Goal: Answer question/provide support: Share knowledge or assist other users

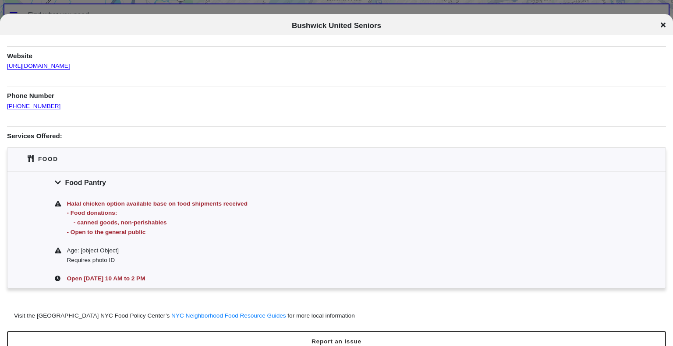
scroll to position [75, 0]
drag, startPoint x: 51, startPoint y: 104, endPoint x: 6, endPoint y: 103, distance: 45.1
click at [6, 103] on div "Information was updated a year ago . Food Pantry Address 1139 Bushwick Ave, Bro…" at bounding box center [336, 143] width 673 height 356
copy link "(347) 502-0749"
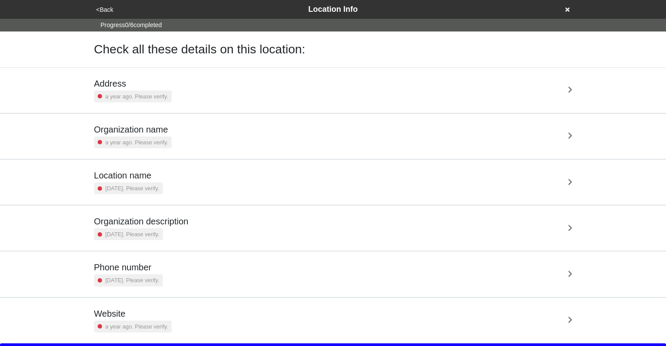
click at [289, 90] on div "Address a year ago. Please verify." at bounding box center [333, 90] width 478 height 24
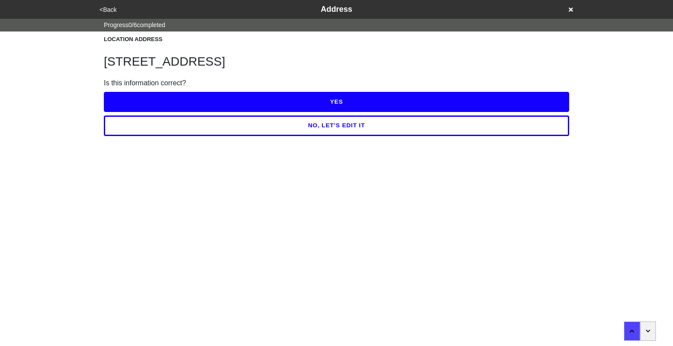
click at [302, 105] on button "YES" at bounding box center [336, 102] width 465 height 20
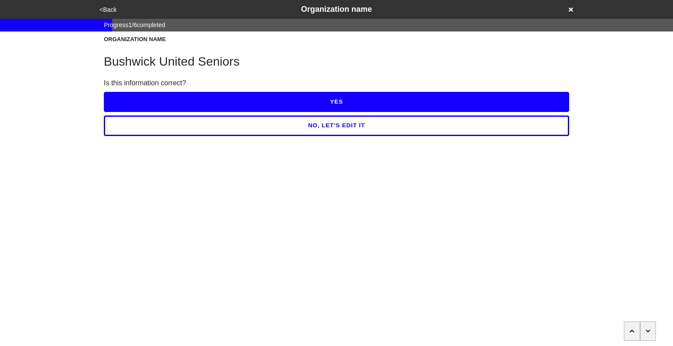
click at [325, 103] on button "YES" at bounding box center [336, 102] width 465 height 20
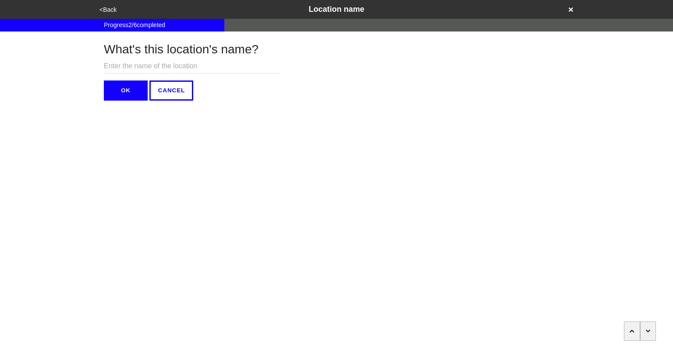
click at [651, 332] on button "button" at bounding box center [648, 331] width 16 height 19
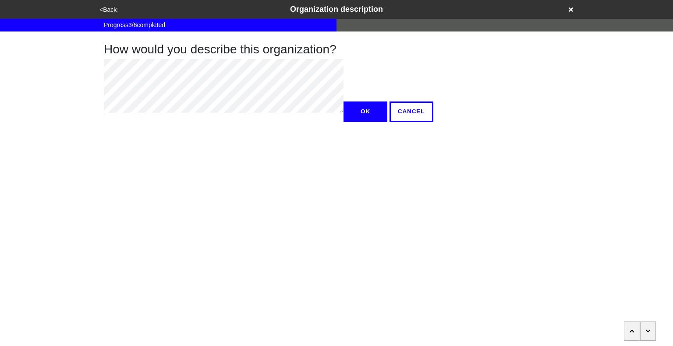
click at [651, 332] on button "button" at bounding box center [648, 331] width 16 height 19
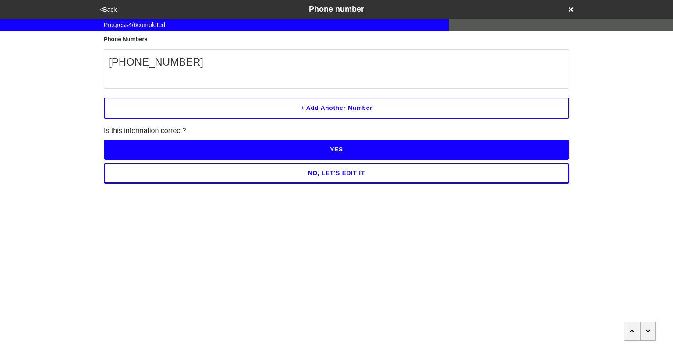
click at [321, 148] on button "YES" at bounding box center [336, 150] width 465 height 20
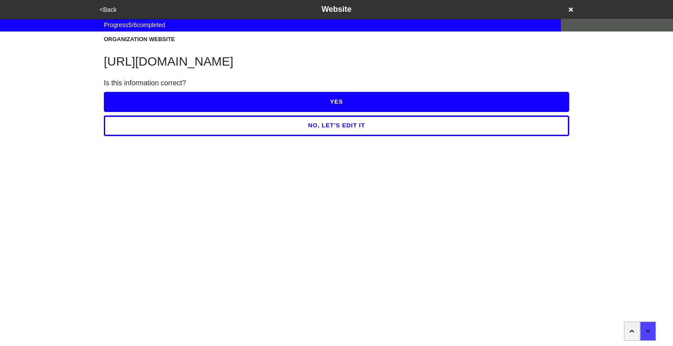
click at [349, 100] on button "YES" at bounding box center [336, 102] width 465 height 20
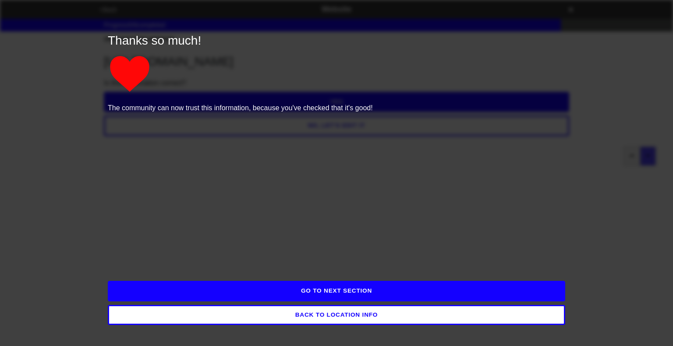
click at [368, 290] on button "GO TO NEXT SECTION" at bounding box center [336, 291] width 457 height 20
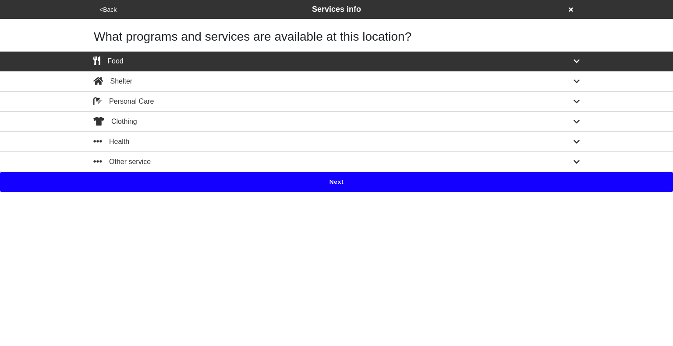
click at [325, 188] on button "Next" at bounding box center [336, 182] width 673 height 20
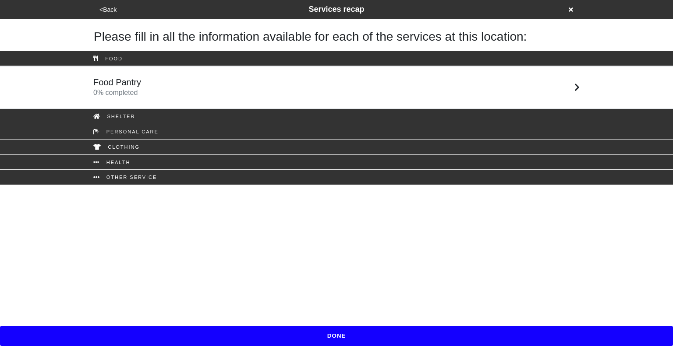
click at [270, 77] on div "Food Pantry 0 % completed" at bounding box center [336, 87] width 499 height 21
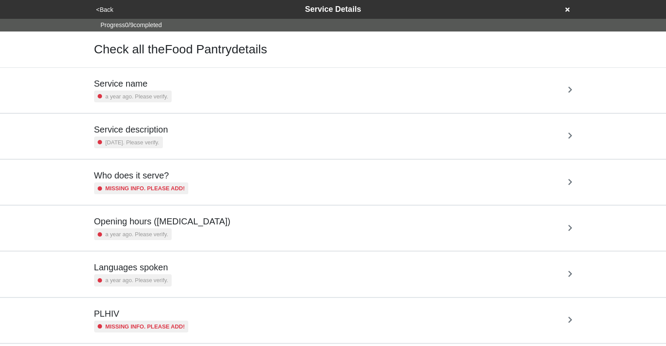
click at [270, 77] on div "Service name a year ago. Please verify." at bounding box center [333, 90] width 499 height 45
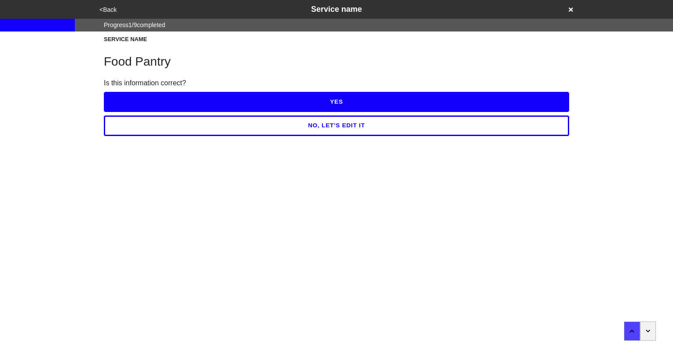
click at [291, 106] on button "YES" at bounding box center [336, 102] width 465 height 20
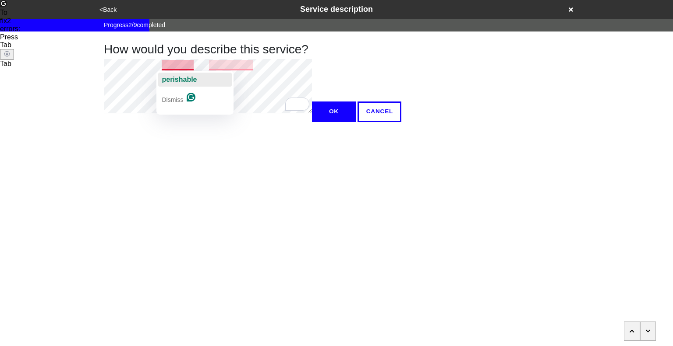
click at [178, 81] on span "perishable" at bounding box center [179, 79] width 35 height 7
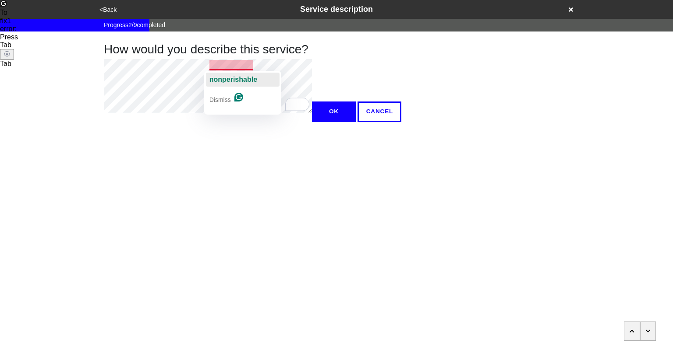
click at [231, 84] on div "nonperishable" at bounding box center [233, 80] width 48 height 14
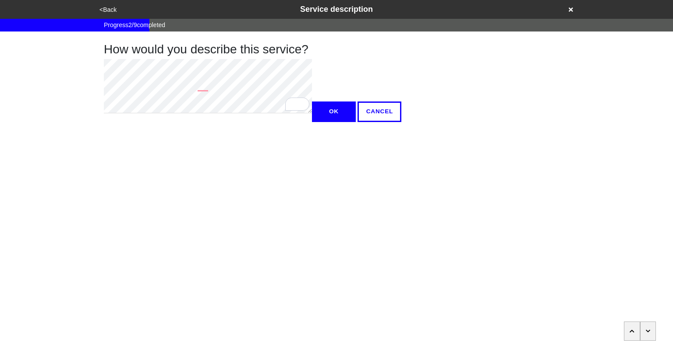
type textarea "x"
click at [312, 122] on button "OK" at bounding box center [334, 112] width 44 height 20
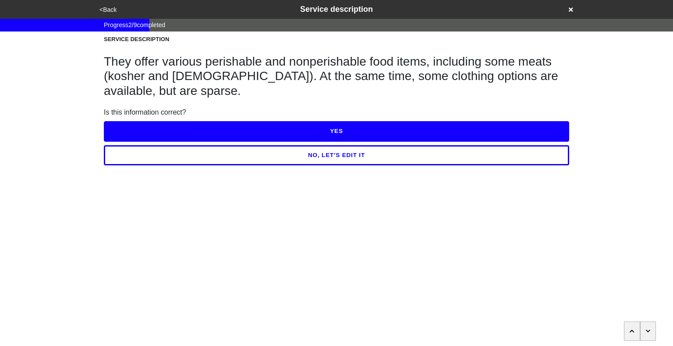
click at [238, 130] on button "YES" at bounding box center [336, 131] width 465 height 20
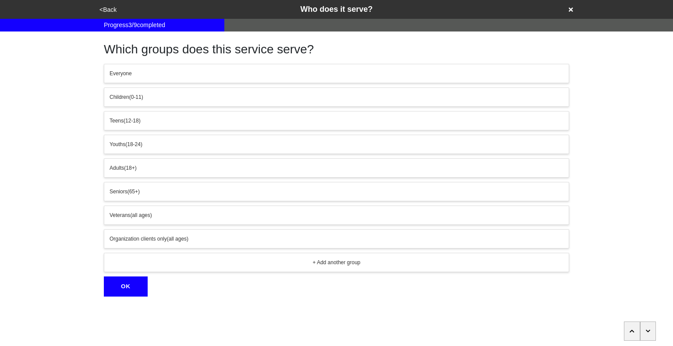
click at [646, 334] on button "button" at bounding box center [648, 331] width 16 height 19
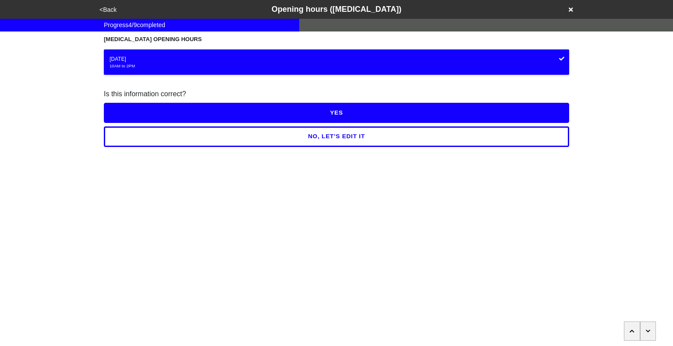
click at [397, 141] on button "NO, LET'S EDIT IT" at bounding box center [336, 137] width 465 height 20
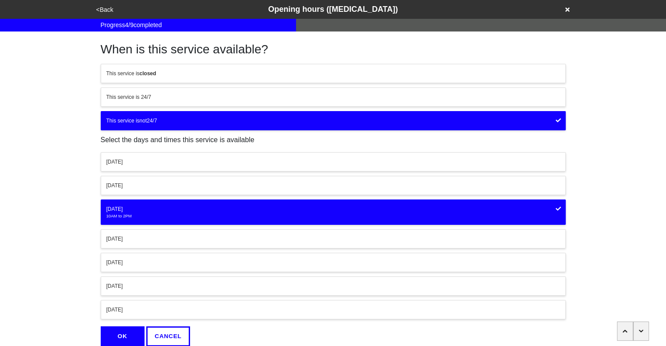
click at [547, 207] on div "[DATE]" at bounding box center [333, 209] width 454 height 8
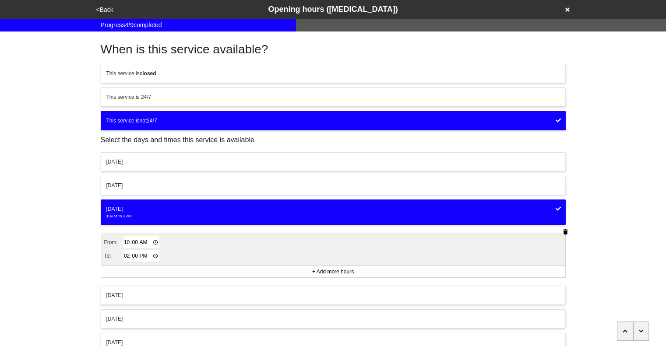
click at [127, 243] on input "10:00" at bounding box center [141, 242] width 36 height 13
click at [143, 243] on input "00:00" at bounding box center [141, 242] width 36 height 13
type input "12:00"
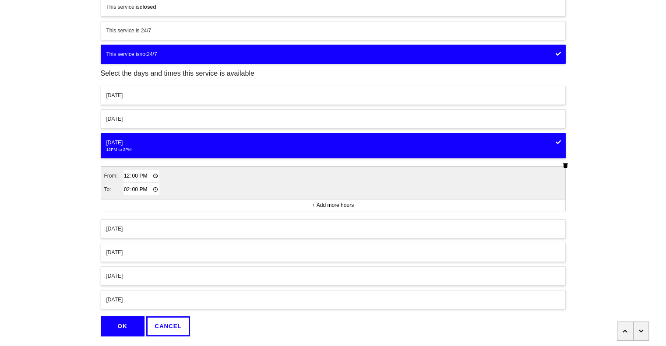
scroll to position [89, 0]
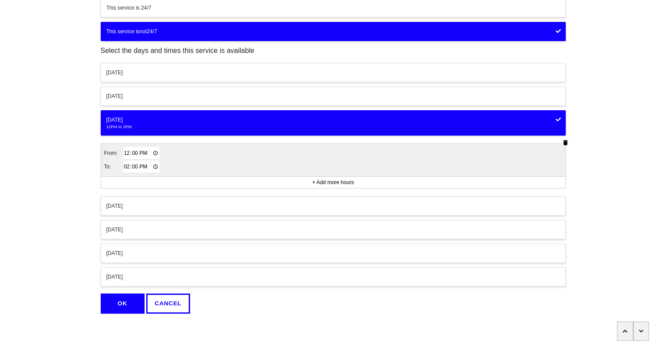
click at [121, 302] on button "OK" at bounding box center [123, 304] width 44 height 20
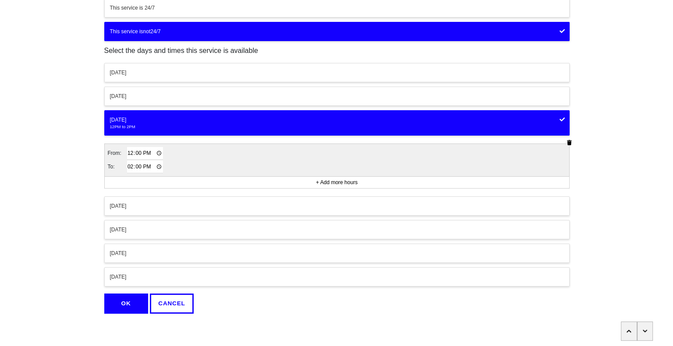
scroll to position [0, 0]
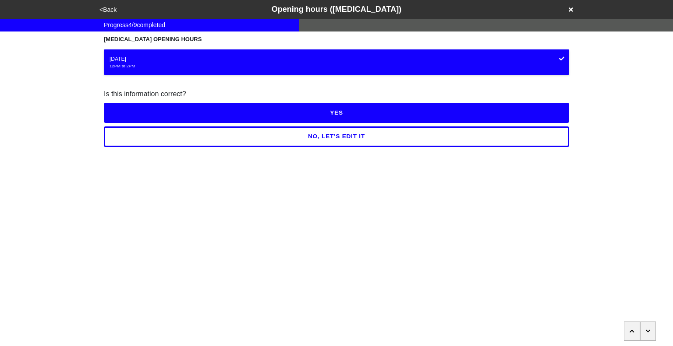
click at [340, 113] on button "YES" at bounding box center [336, 113] width 465 height 20
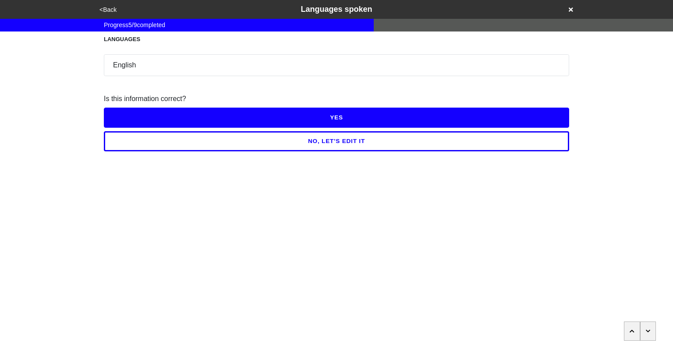
click at [343, 120] on button "YES" at bounding box center [336, 118] width 465 height 20
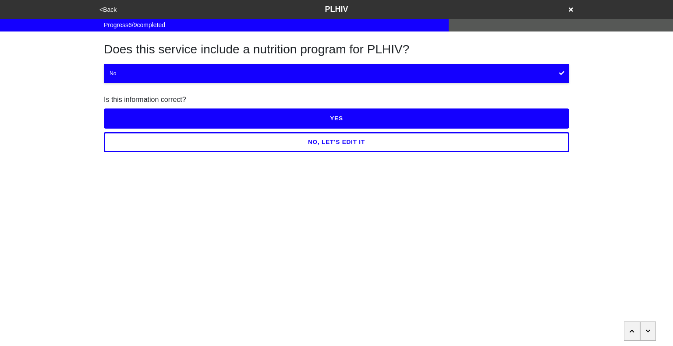
click at [343, 120] on button "YES" at bounding box center [336, 119] width 465 height 20
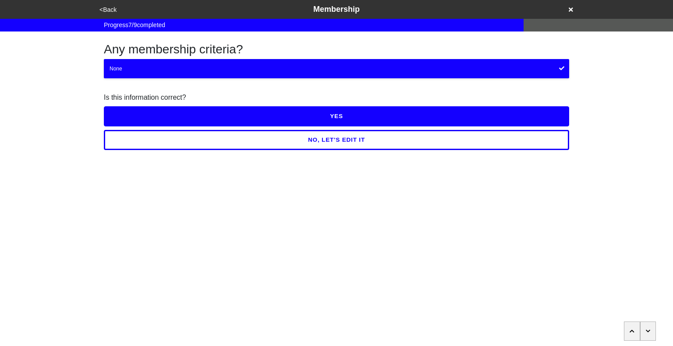
click at [349, 119] on button "YES" at bounding box center [336, 116] width 465 height 20
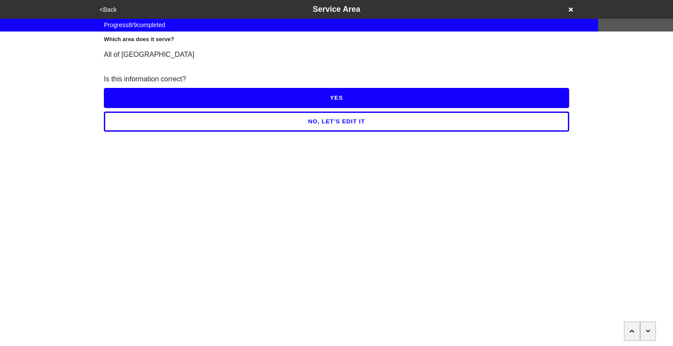
click at [341, 100] on button "YES" at bounding box center [336, 98] width 465 height 20
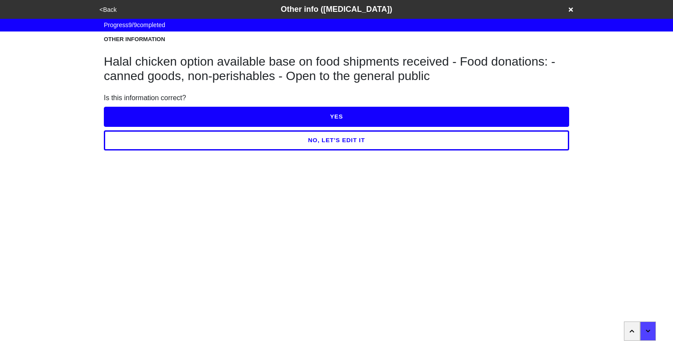
click at [347, 146] on button "NO, LET'S EDIT IT" at bounding box center [336, 141] width 465 height 20
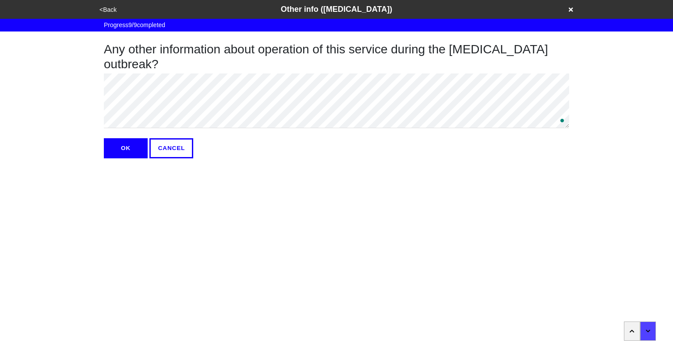
type textarea "x"
click at [128, 146] on button "OK" at bounding box center [126, 148] width 44 height 20
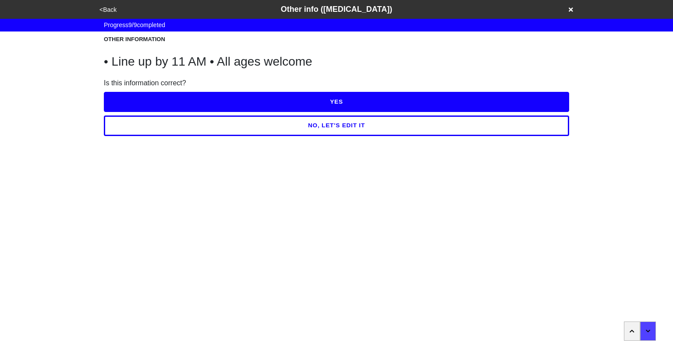
click at [294, 95] on button "YES" at bounding box center [336, 102] width 465 height 20
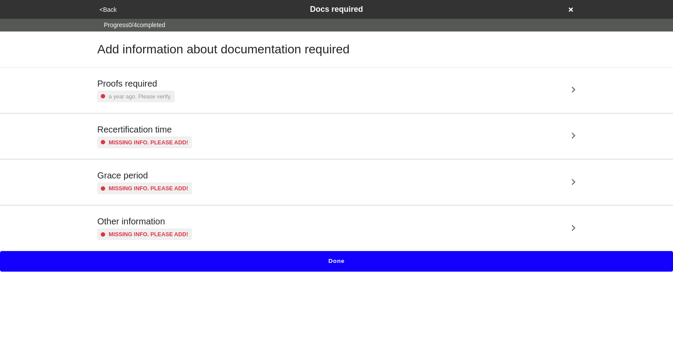
click at [296, 98] on div "Proofs required a year ago. Please verify." at bounding box center [336, 90] width 478 height 24
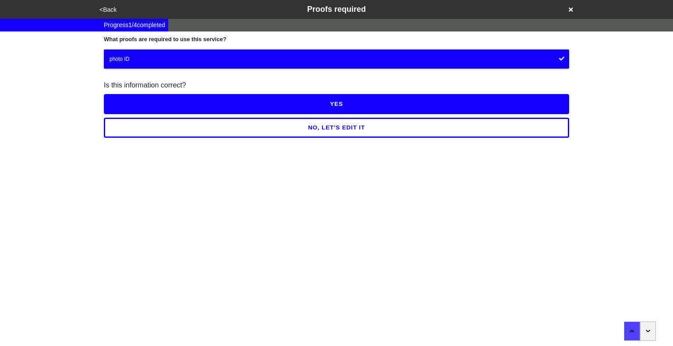
click at [342, 103] on button "YES" at bounding box center [336, 104] width 465 height 20
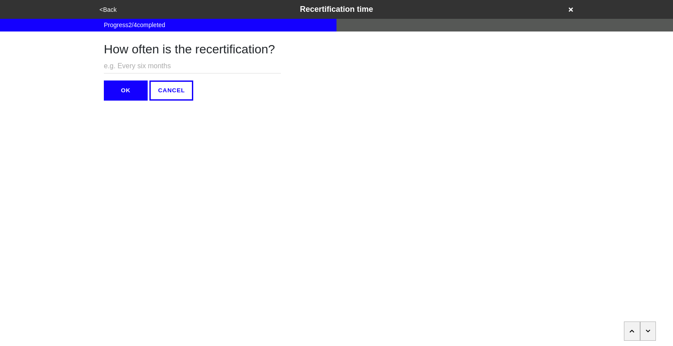
click at [650, 331] on icon "button" at bounding box center [648, 331] width 5 height 5
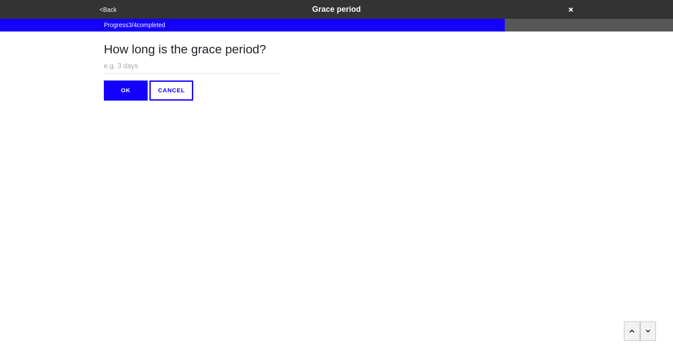
click at [650, 331] on icon "button" at bounding box center [648, 331] width 5 height 5
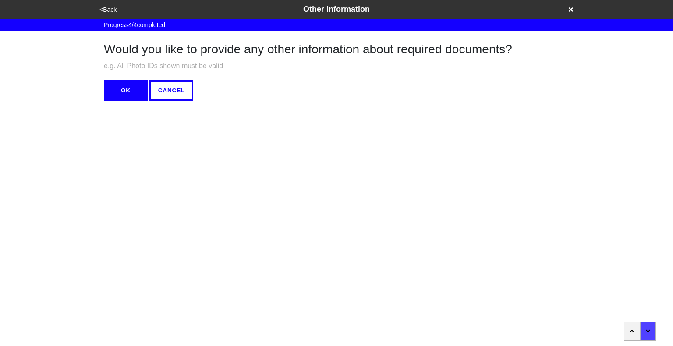
click at [123, 93] on button "OK" at bounding box center [126, 91] width 44 height 20
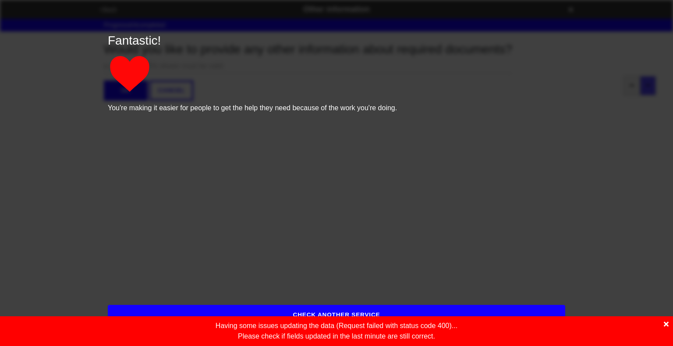
click at [666, 322] on icon at bounding box center [665, 324] width 5 height 7
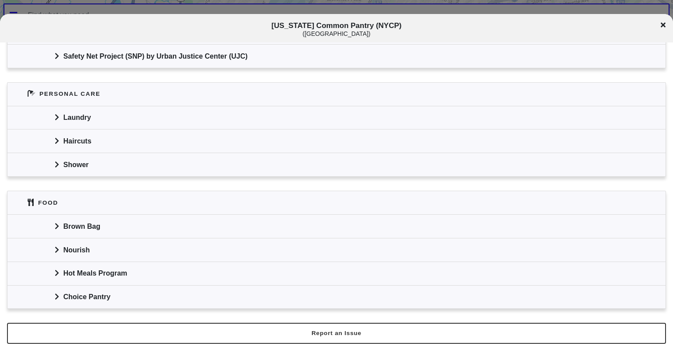
scroll to position [280, 0]
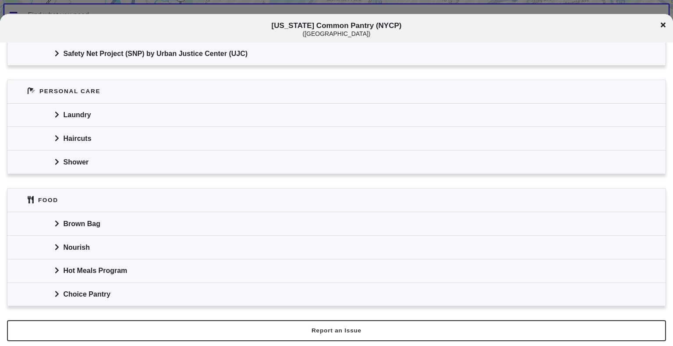
click at [57, 294] on icon at bounding box center [57, 294] width 4 height 7
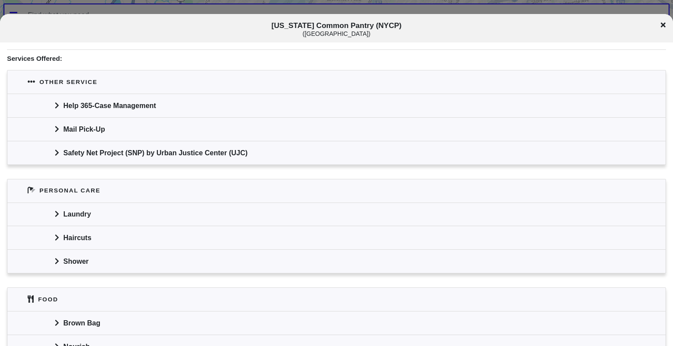
scroll to position [0, 0]
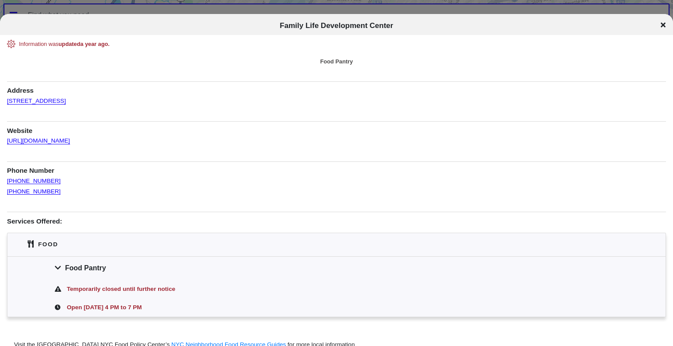
drag, startPoint x: 44, startPoint y: 180, endPoint x: 102, endPoint y: 169, distance: 59.0
click at [102, 169] on h1 "Phone Number" at bounding box center [336, 169] width 659 height 14
drag, startPoint x: 60, startPoint y: 180, endPoint x: 24, endPoint y: 187, distance: 37.5
click at [24, 187] on div "Phone Number (718) 636-4938 (718) 230-0100" at bounding box center [336, 179] width 659 height 35
click at [58, 180] on div "(718) 636-4938" at bounding box center [336, 180] width 659 height 11
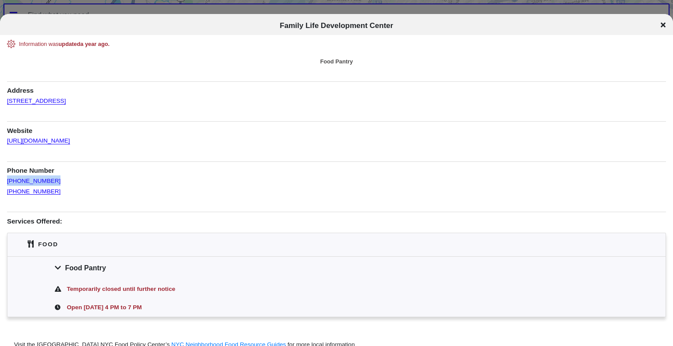
drag, startPoint x: 51, startPoint y: 180, endPoint x: 6, endPoint y: 180, distance: 45.1
click at [6, 180] on div "Information was updated a year ago . Food Pantry Address 1476 Bedford Avenue, B…" at bounding box center [336, 195] width 673 height 310
copy link "(718) 636-4938"
drag, startPoint x: 53, startPoint y: 189, endPoint x: 5, endPoint y: 193, distance: 47.5
click at [5, 193] on div "Information was updated a year ago . Food Pantry Address [STREET_ADDRESS] Websi…" at bounding box center [336, 195] width 673 height 310
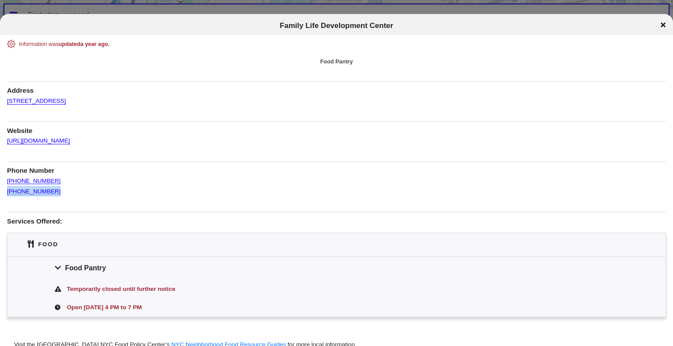
copy link "[PHONE_NUMBER]"
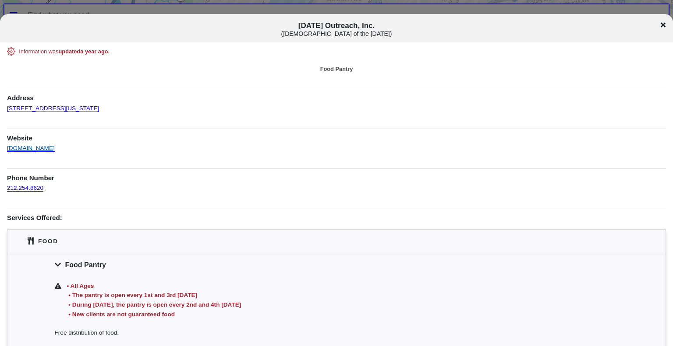
click at [53, 148] on link "[DOMAIN_NAME]" at bounding box center [31, 145] width 48 height 14
drag, startPoint x: 49, startPoint y: 190, endPoint x: 7, endPoint y: 190, distance: 42.0
click at [7, 190] on div "212.254.8620" at bounding box center [336, 188] width 659 height 11
copy link "212.254.8620"
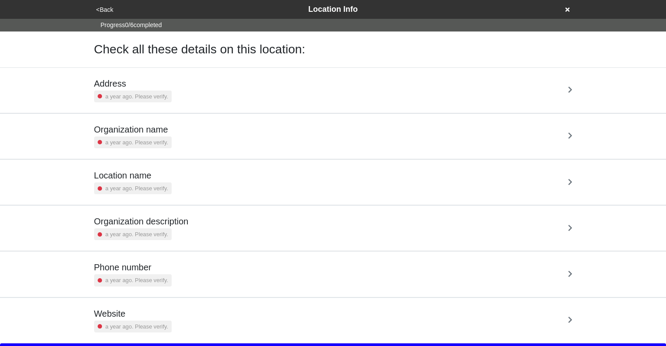
click at [245, 88] on div "Address a year ago. Please verify." at bounding box center [333, 90] width 478 height 24
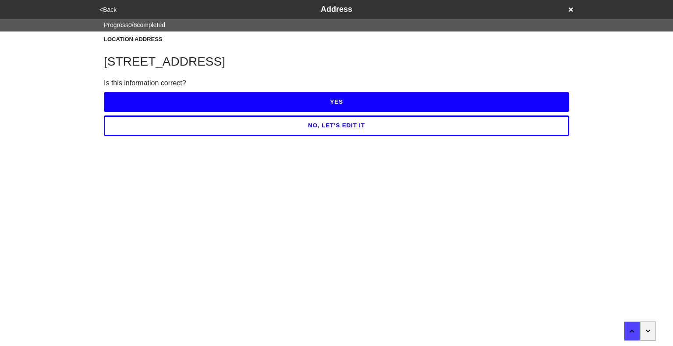
click at [332, 96] on button "YES" at bounding box center [336, 102] width 465 height 20
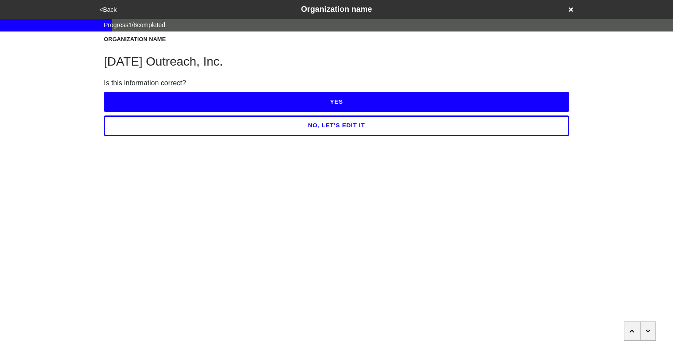
click at [332, 96] on button "YES" at bounding box center [336, 102] width 465 height 20
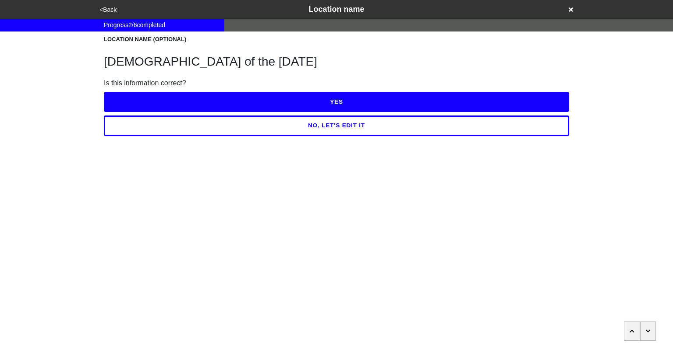
click at [339, 102] on button "YES" at bounding box center [336, 102] width 465 height 20
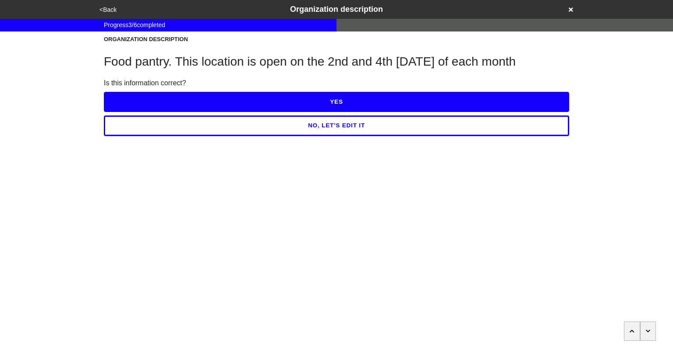
click at [110, 12] on button "<Back" at bounding box center [108, 10] width 22 height 10
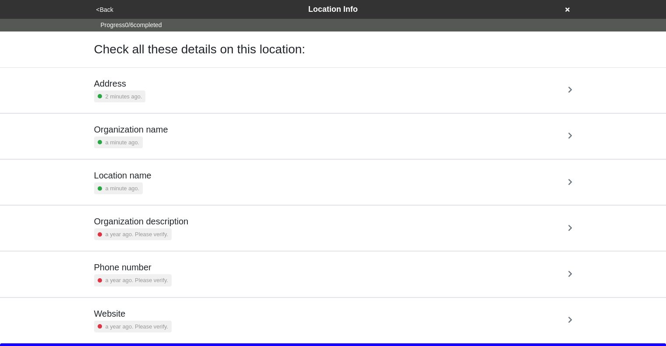
click at [169, 130] on div "Organization name a minute ago." at bounding box center [333, 136] width 478 height 24
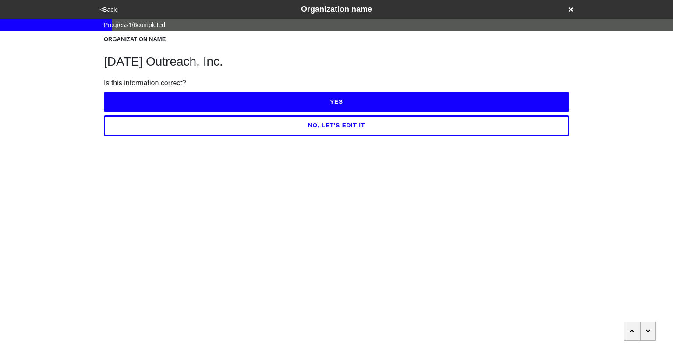
click at [644, 328] on button "button" at bounding box center [648, 331] width 16 height 19
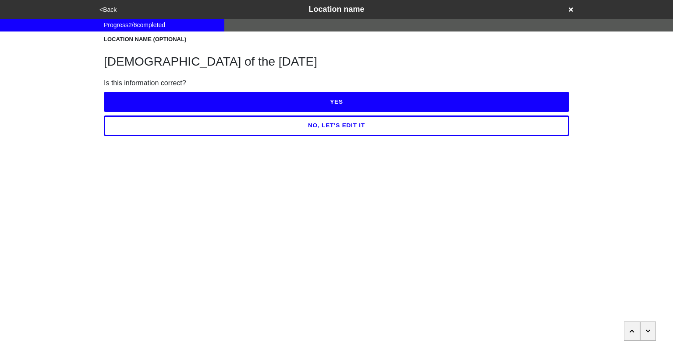
click at [644, 328] on button "button" at bounding box center [648, 331] width 16 height 19
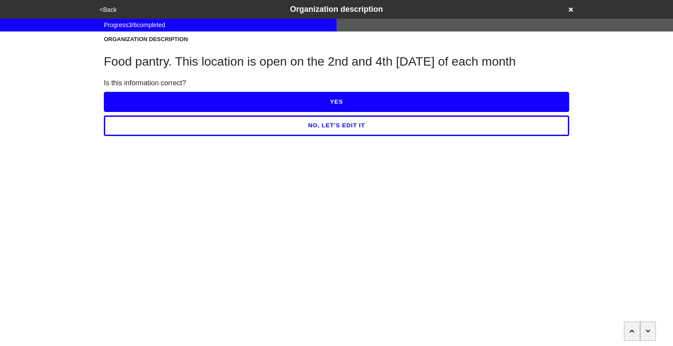
click at [397, 138] on html "<Back Organization description Progress 3 / 6 completed ORGANIZATION DESCRIPTIO…" at bounding box center [336, 85] width 673 height 171
click at [388, 129] on button "NO, LET'S EDIT IT" at bounding box center [336, 126] width 465 height 20
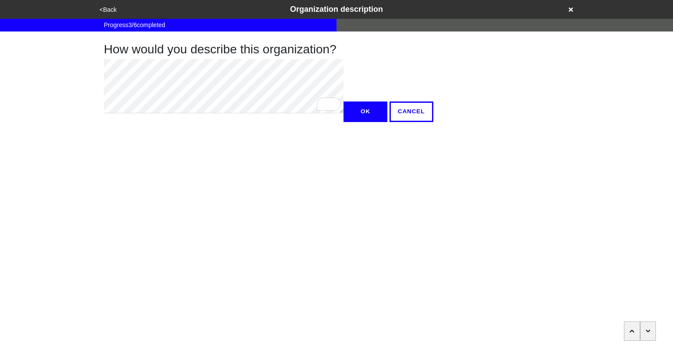
click at [343, 122] on button "OK" at bounding box center [365, 112] width 44 height 20
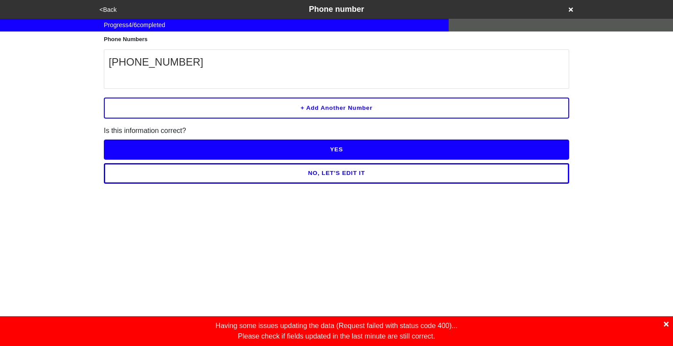
click at [667, 323] on icon at bounding box center [665, 324] width 5 height 5
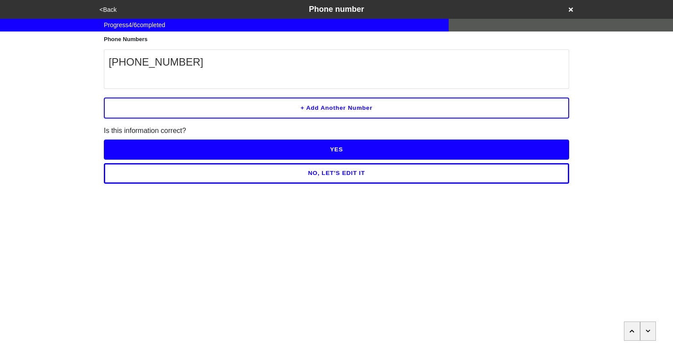
click at [633, 333] on icon "button" at bounding box center [631, 331] width 5 height 5
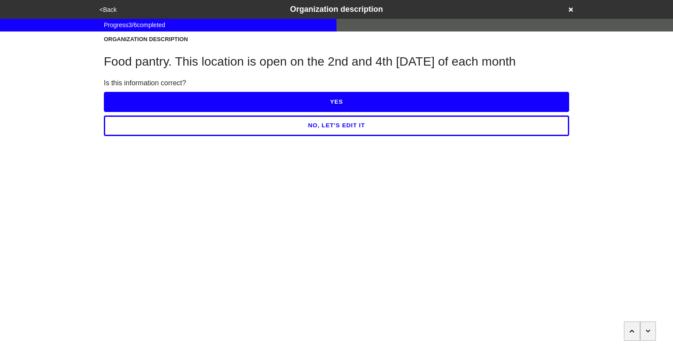
click at [328, 129] on button "NO, LET'S EDIT IT" at bounding box center [336, 126] width 465 height 20
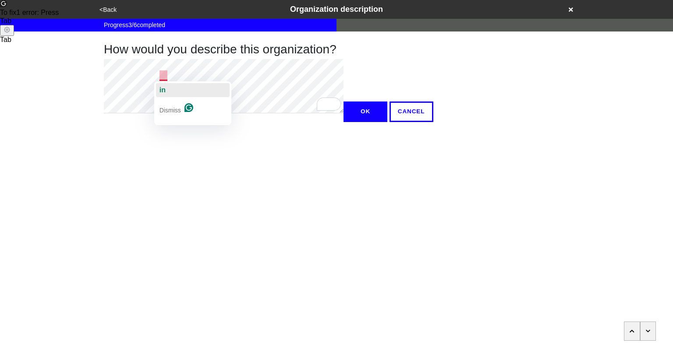
click at [166, 89] on button "in" at bounding box center [193, 90] width 74 height 14
click at [343, 122] on button "OK" at bounding box center [365, 112] width 44 height 20
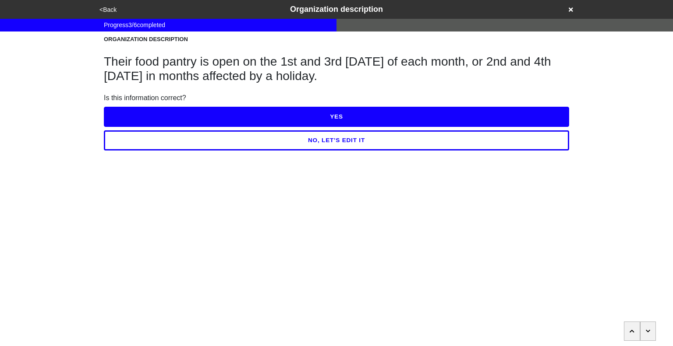
click at [305, 113] on button "YES" at bounding box center [336, 117] width 465 height 20
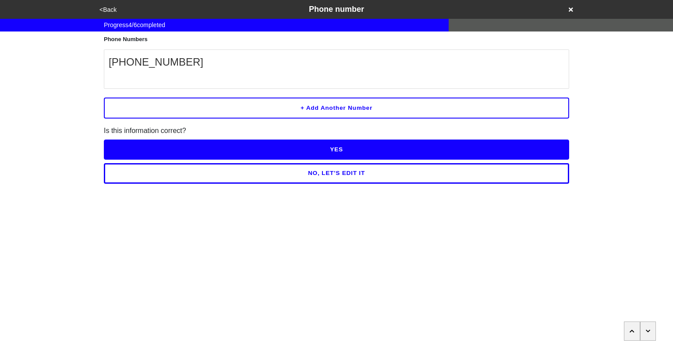
click at [356, 150] on button "YES" at bounding box center [336, 150] width 465 height 20
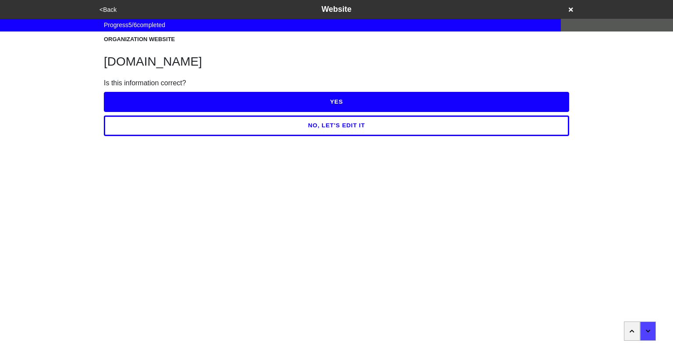
click at [349, 98] on button "YES" at bounding box center [336, 102] width 465 height 20
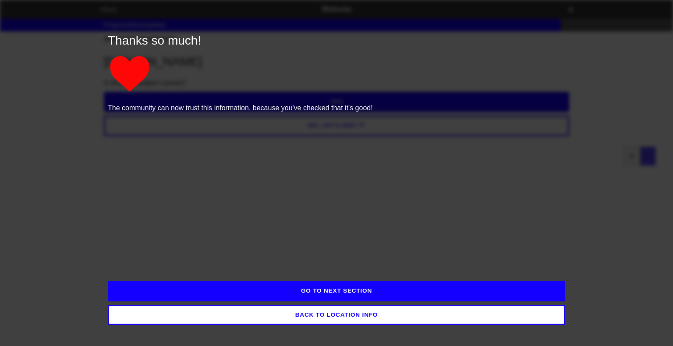
click at [353, 297] on button "GO TO NEXT SECTION" at bounding box center [336, 291] width 457 height 20
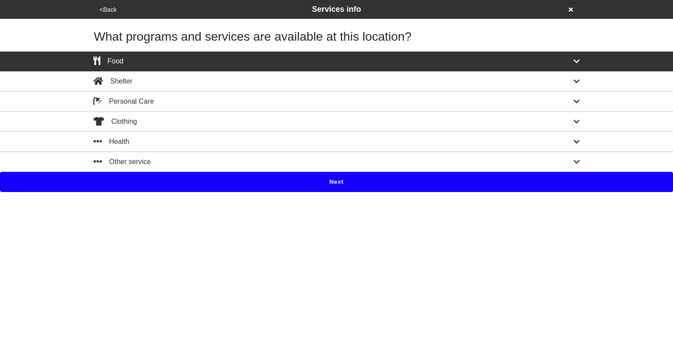
click at [330, 172] on button "Next" at bounding box center [336, 182] width 673 height 20
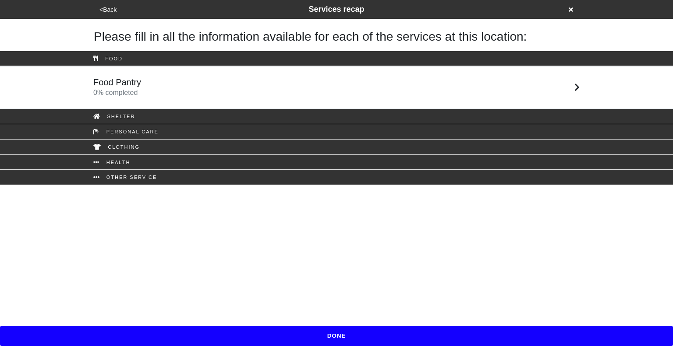
click at [283, 86] on div "Food Pantry 0 % completed" at bounding box center [336, 87] width 499 height 21
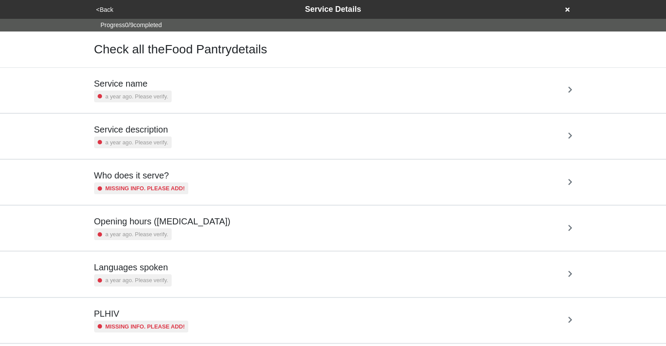
click at [283, 86] on div "Service name a year ago. Please verify." at bounding box center [333, 90] width 478 height 24
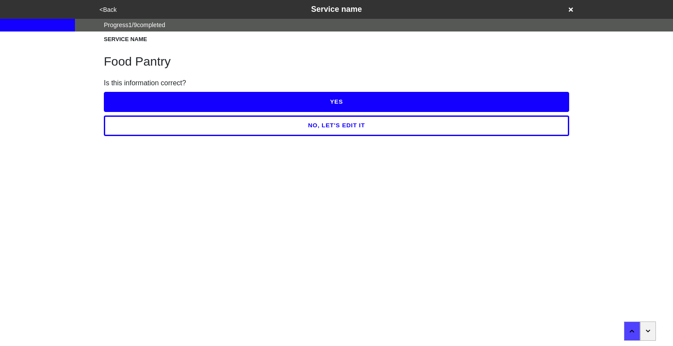
click at [326, 99] on button "YES" at bounding box center [336, 102] width 465 height 20
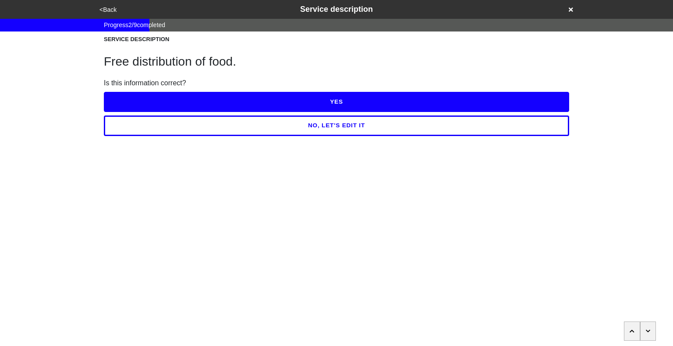
click at [344, 96] on button "YES" at bounding box center [336, 102] width 465 height 20
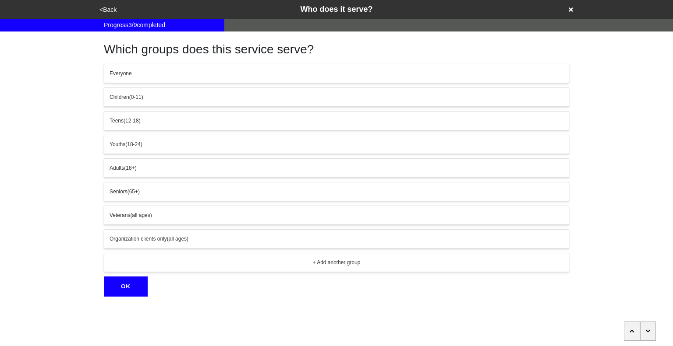
click at [651, 332] on button "button" at bounding box center [648, 331] width 16 height 19
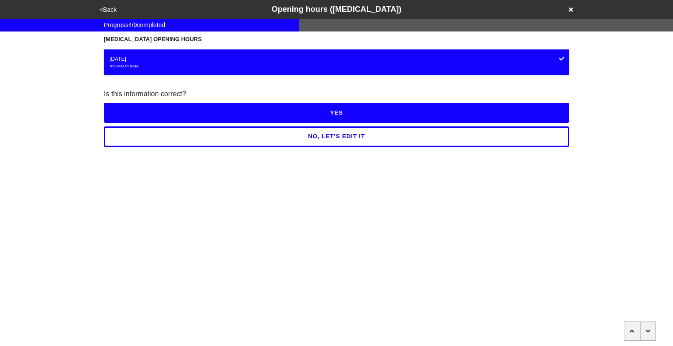
click at [370, 106] on button "YES" at bounding box center [336, 113] width 465 height 20
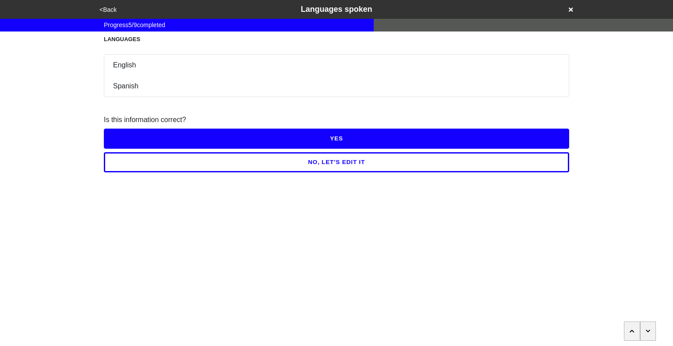
click at [363, 129] on button "YES" at bounding box center [336, 139] width 465 height 20
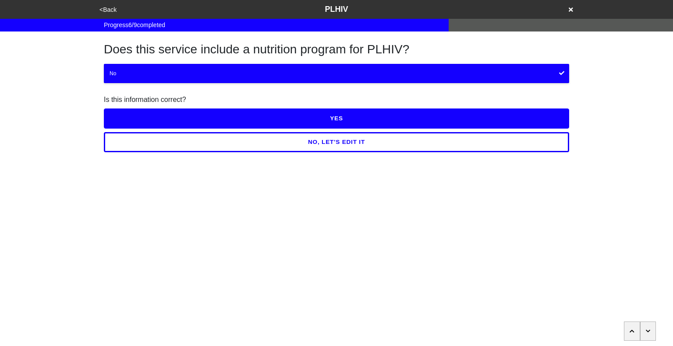
click at [359, 110] on button "YES" at bounding box center [336, 119] width 465 height 20
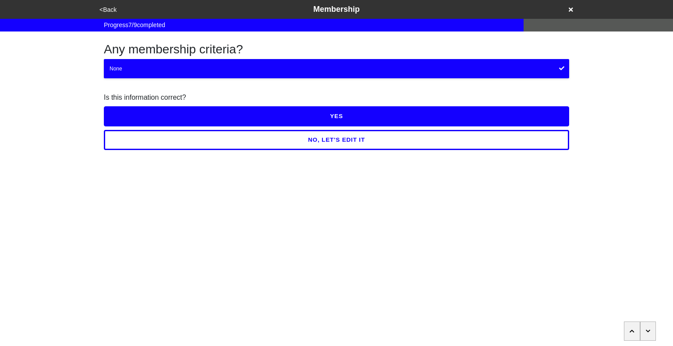
click at [359, 110] on button "YES" at bounding box center [336, 116] width 465 height 20
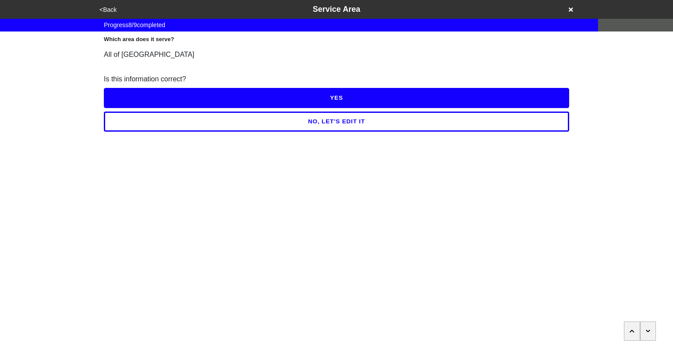
click at [353, 95] on button "YES" at bounding box center [336, 98] width 465 height 20
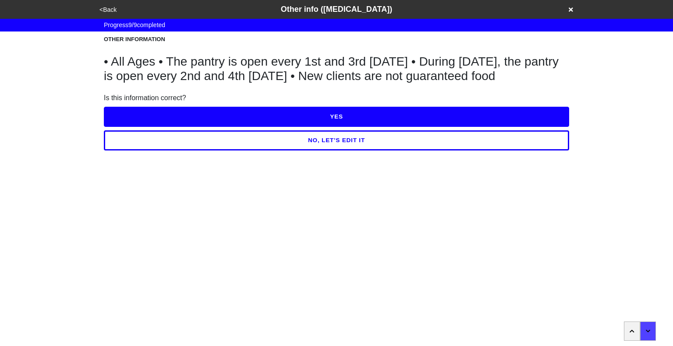
click at [361, 132] on button "NO, LET'S EDIT IT" at bounding box center [336, 141] width 465 height 20
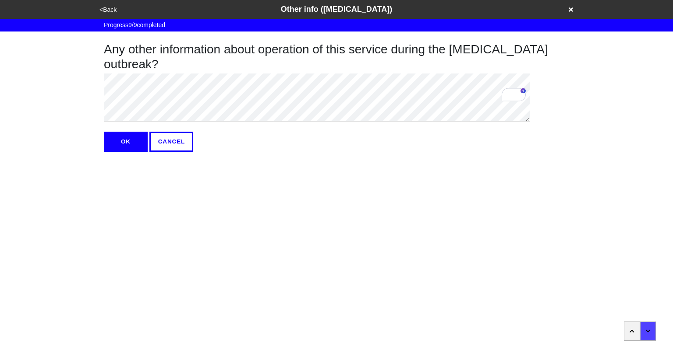
type textarea "x"
click at [132, 132] on button "OK" at bounding box center [126, 142] width 44 height 20
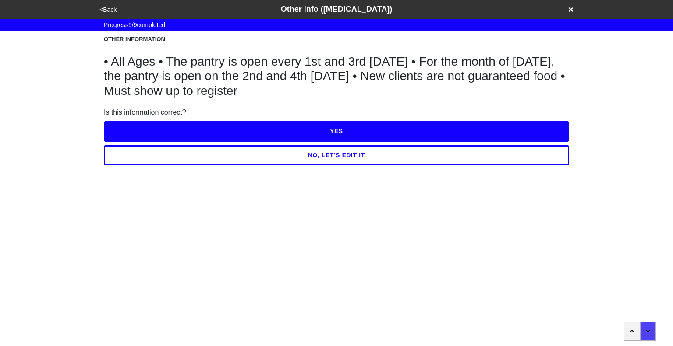
click at [317, 123] on button "YES" at bounding box center [336, 131] width 465 height 20
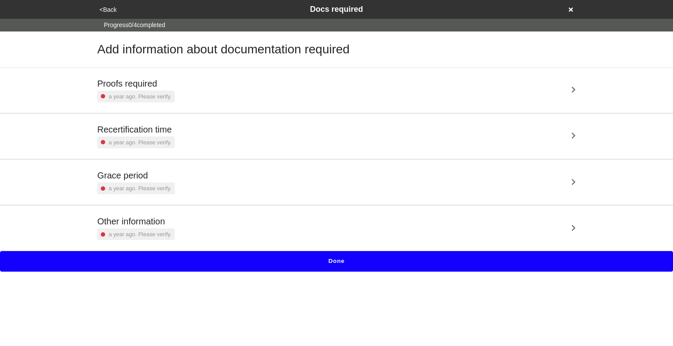
click at [296, 87] on div "Proofs required a year ago. Please verify." at bounding box center [336, 90] width 478 height 24
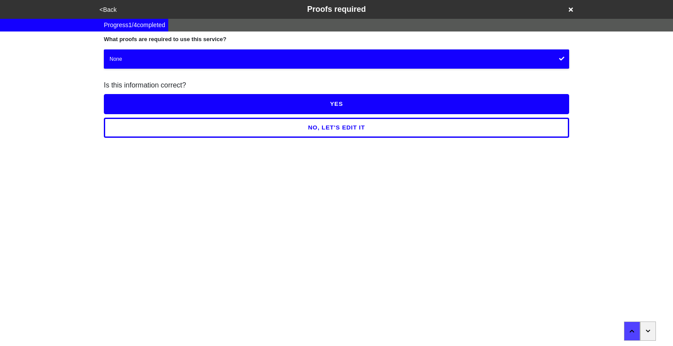
click at [333, 122] on button "NO, LET'S EDIT IT" at bounding box center [336, 128] width 465 height 20
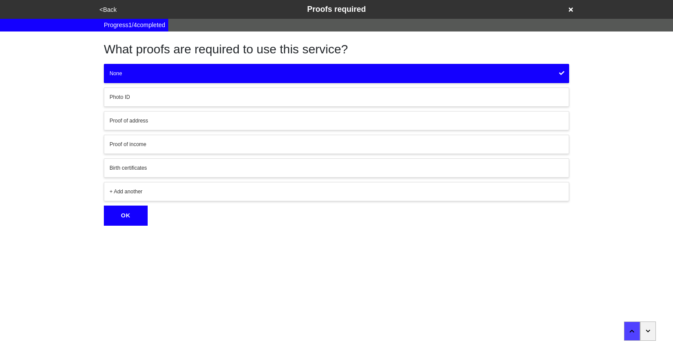
click at [264, 93] on div "Photo ID" at bounding box center [336, 97] width 454 height 8
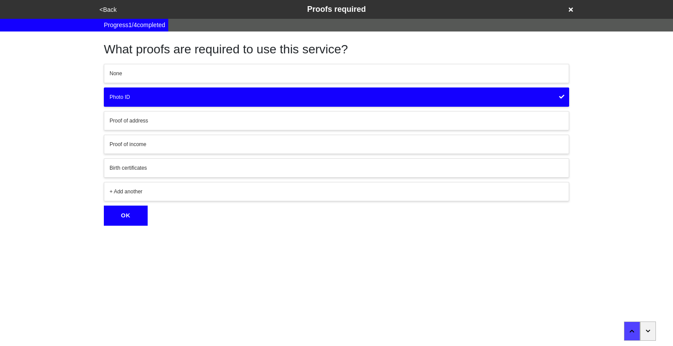
click at [208, 117] on button "Proof of address" at bounding box center [336, 120] width 465 height 19
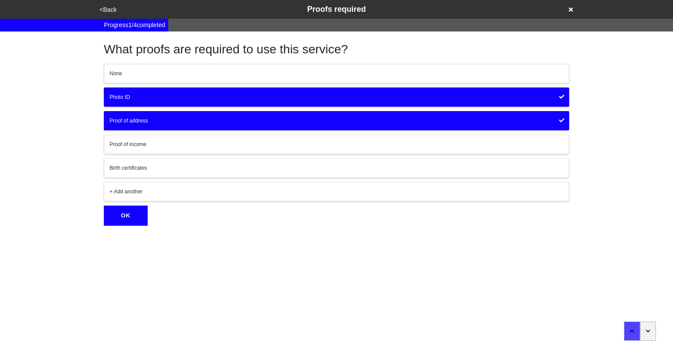
click at [115, 206] on button "OK" at bounding box center [126, 216] width 44 height 20
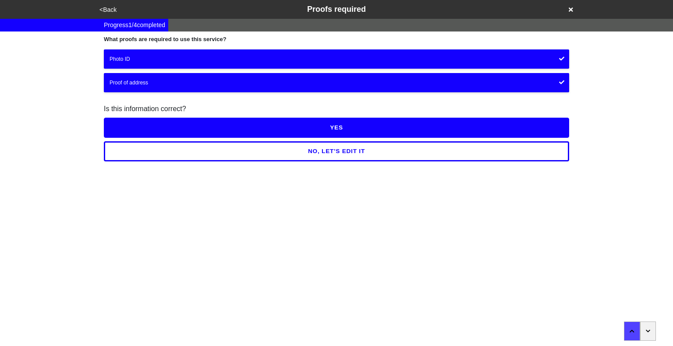
click at [308, 118] on button "YES" at bounding box center [336, 128] width 465 height 20
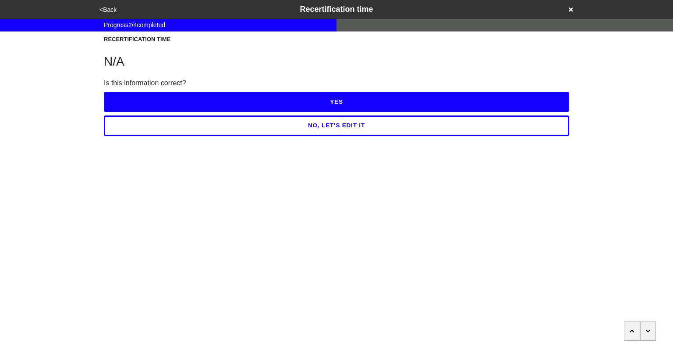
click at [329, 99] on button "YES" at bounding box center [336, 102] width 465 height 20
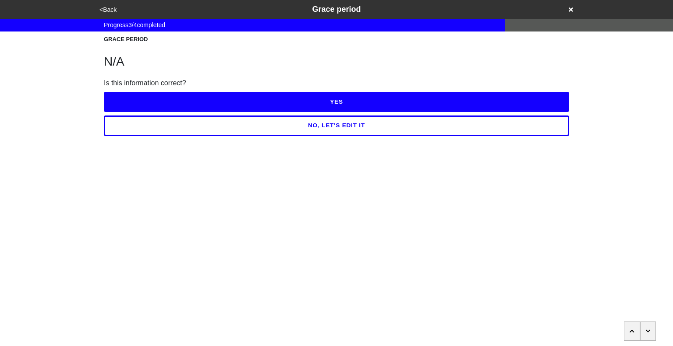
click at [329, 99] on button "YES" at bounding box center [336, 102] width 465 height 20
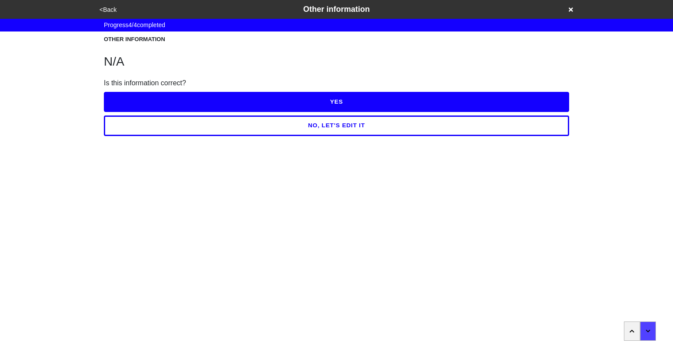
click at [329, 99] on button "YES" at bounding box center [336, 102] width 465 height 20
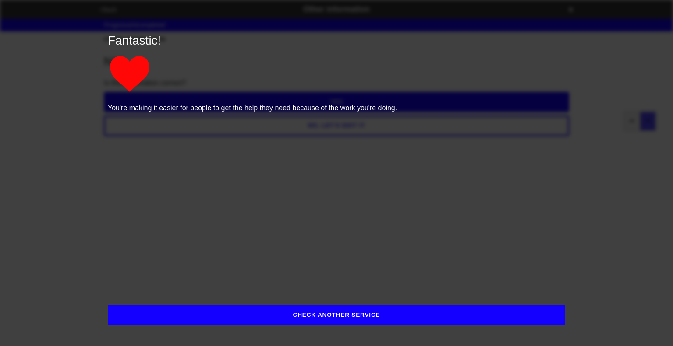
click at [364, 319] on button "CHECK ANOTHER SERVICE" at bounding box center [336, 315] width 457 height 20
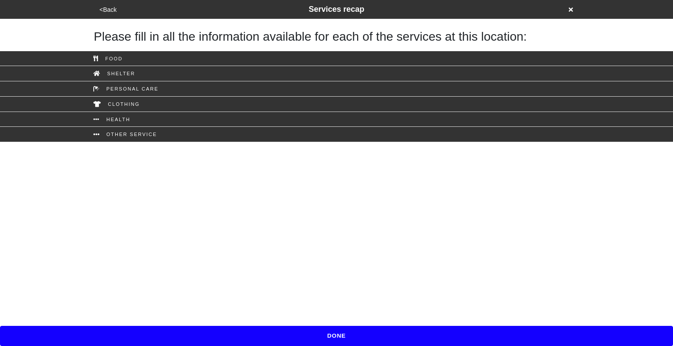
click at [339, 334] on button "DONE" at bounding box center [336, 336] width 673 height 20
